Goal: Use online tool/utility

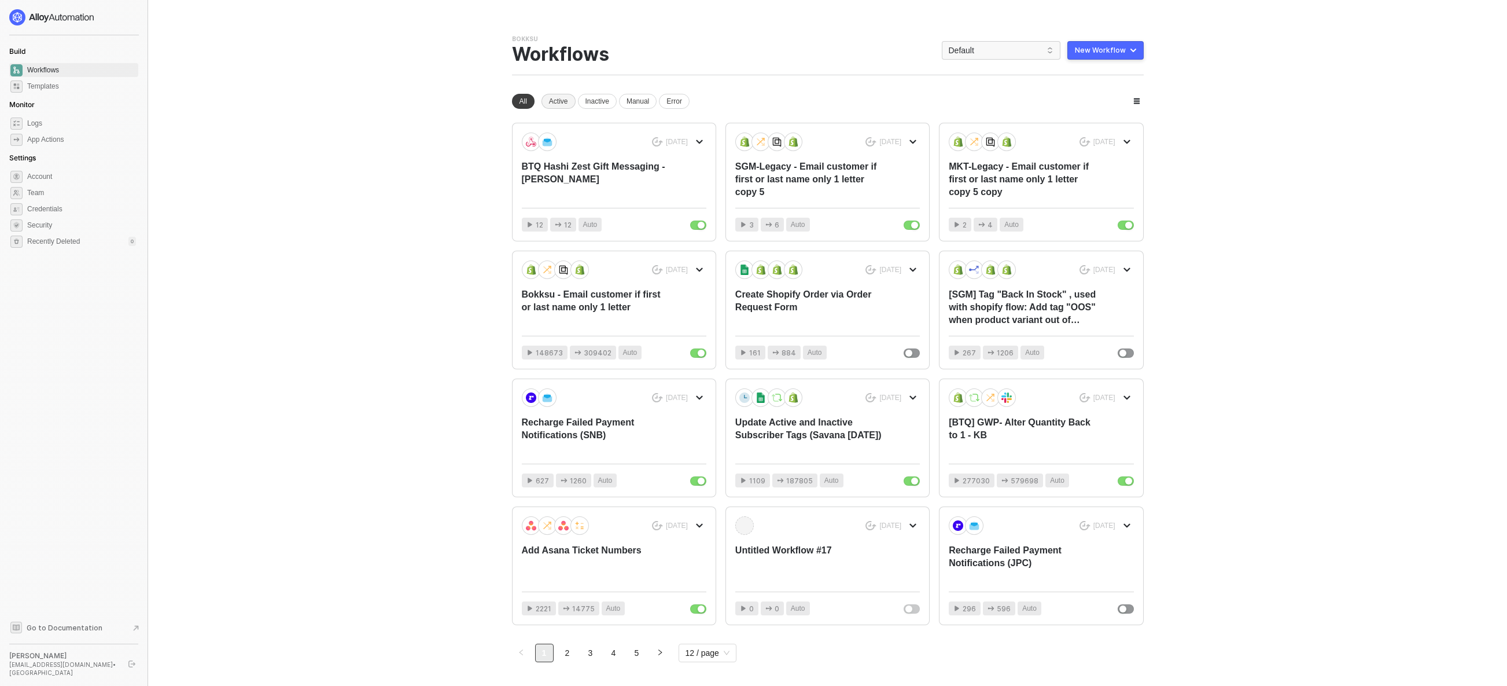
click at [565, 102] on div "Active" at bounding box center [559, 101] width 34 height 15
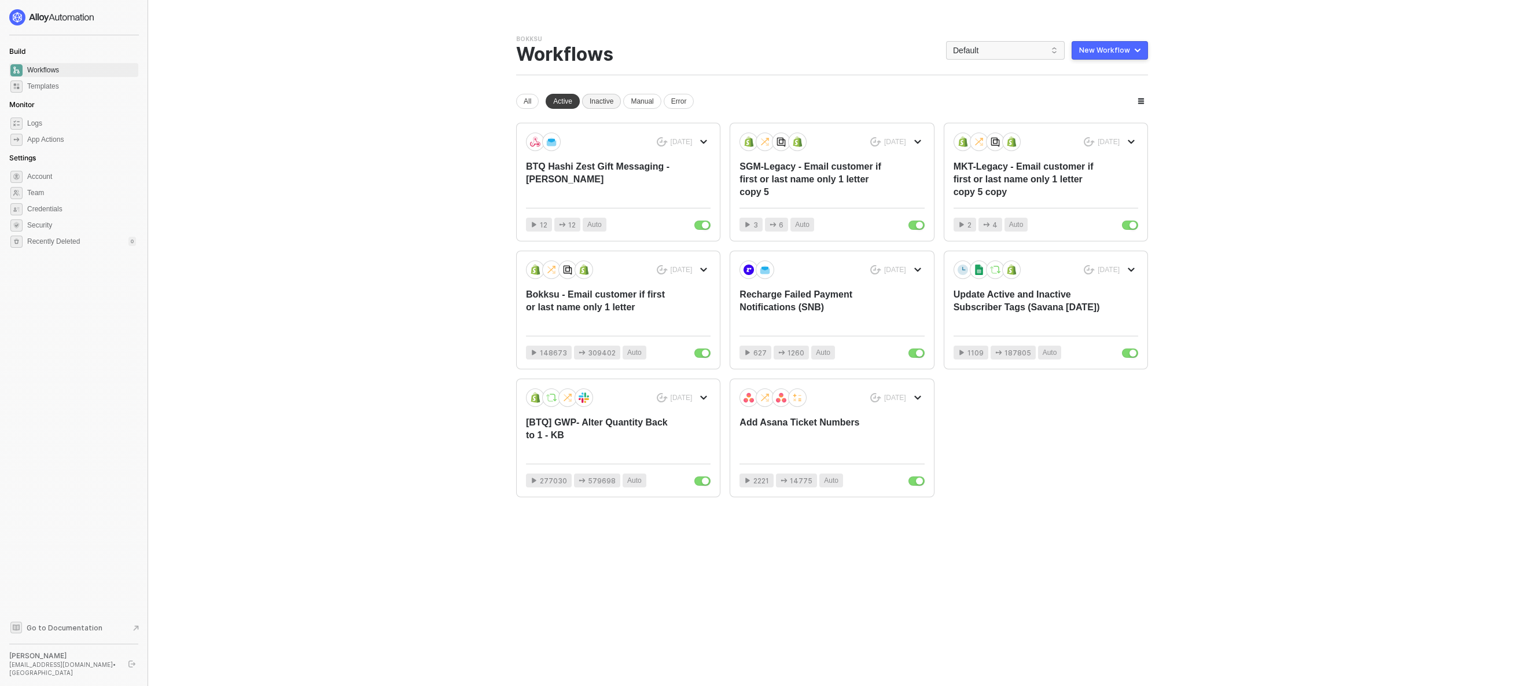
click at [604, 105] on div "Inactive" at bounding box center [601, 101] width 39 height 15
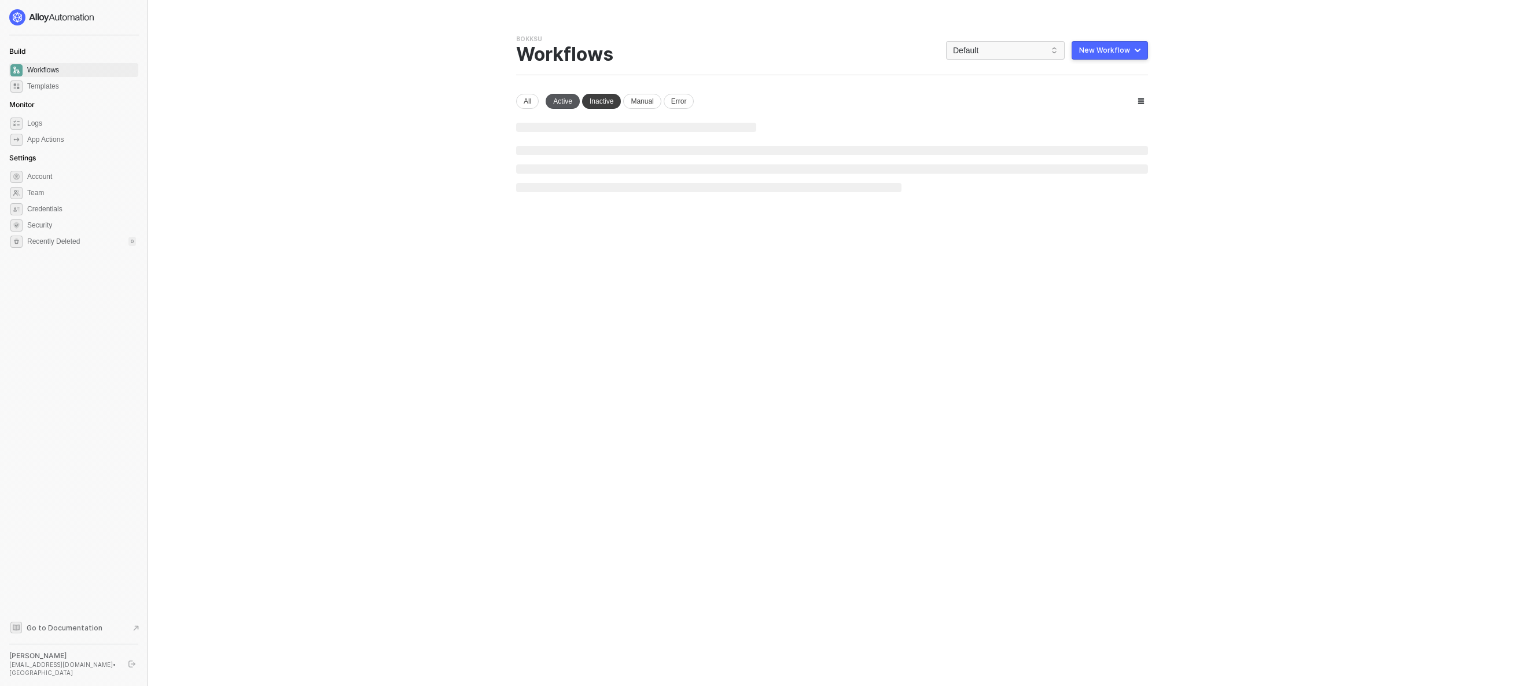
click at [566, 102] on div "Active" at bounding box center [563, 101] width 34 height 15
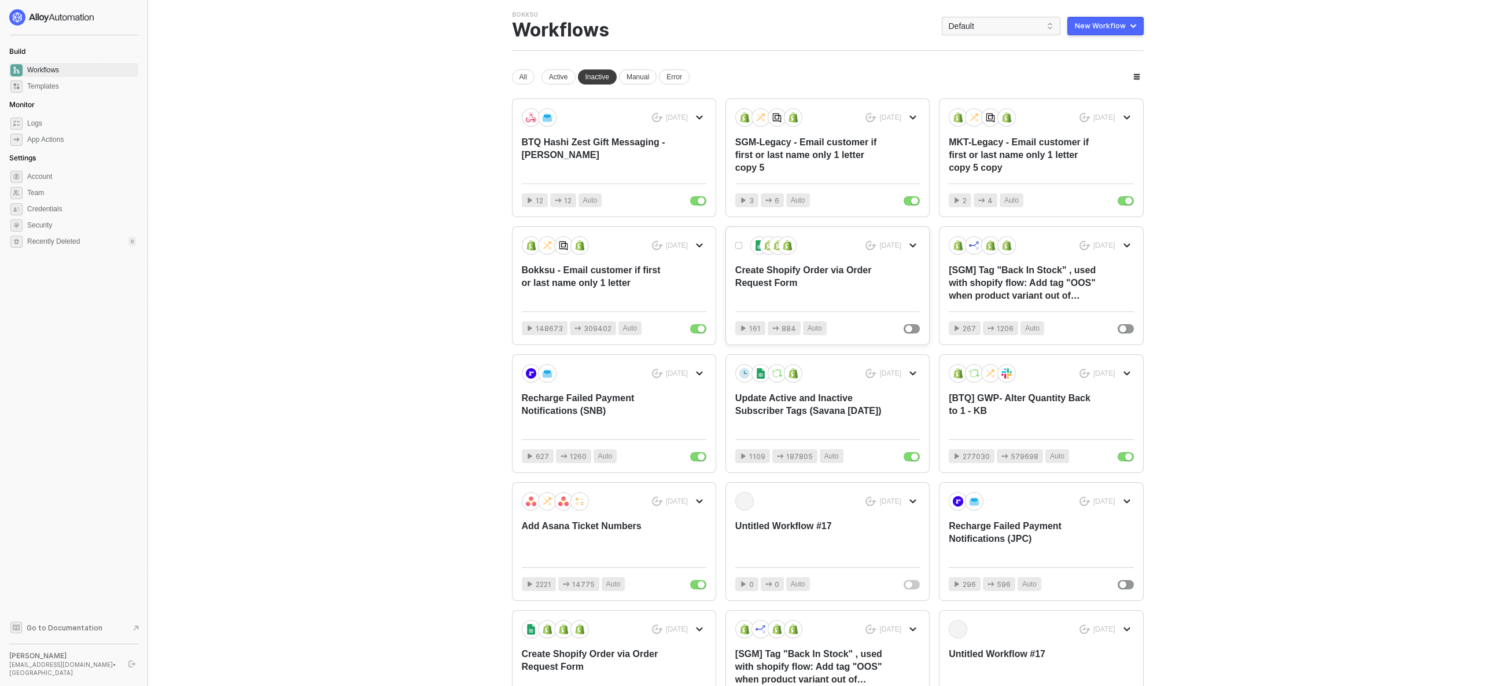
scroll to position [22, 0]
click at [866, 298] on div "Create Shopify Order via Order Request Form" at bounding box center [809, 285] width 148 height 38
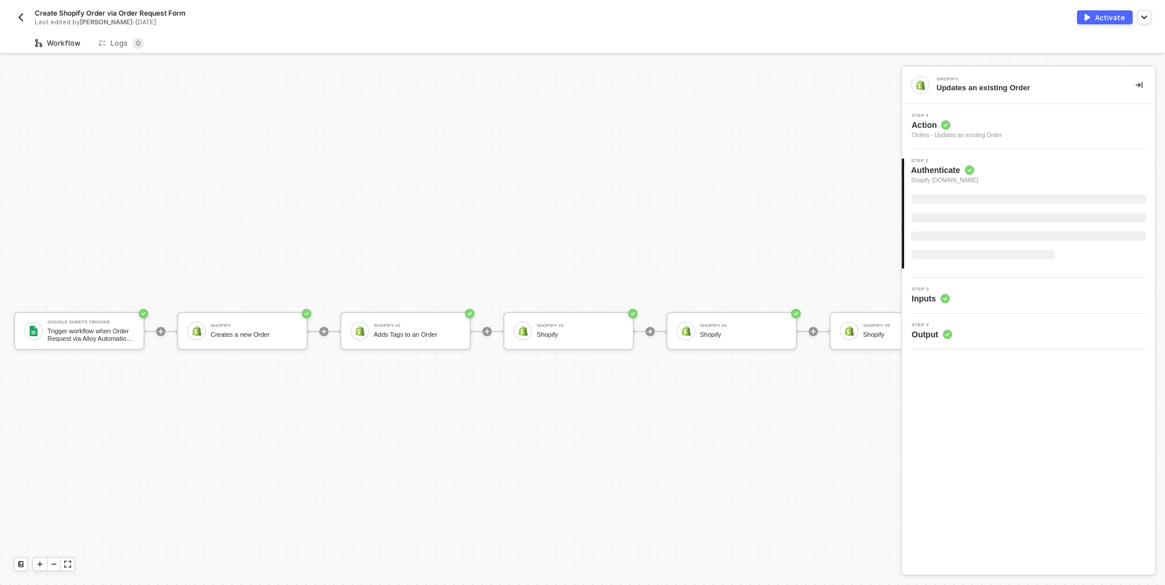
scroll to position [30, 0]
